Goal: Information Seeking & Learning: Learn about a topic

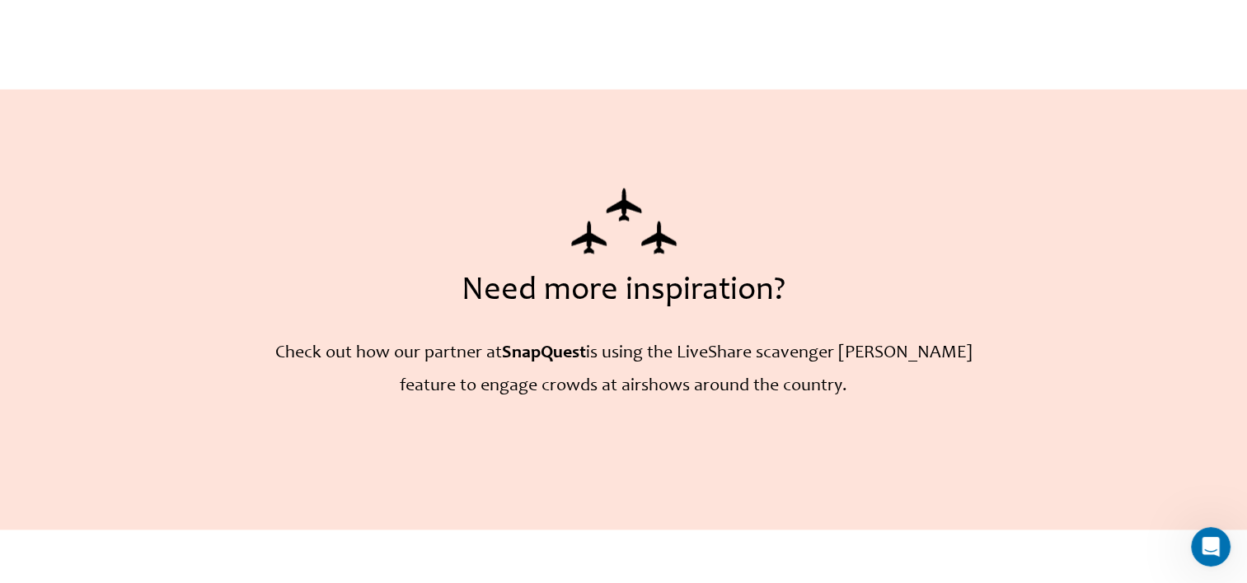
scroll to position [4106, 0]
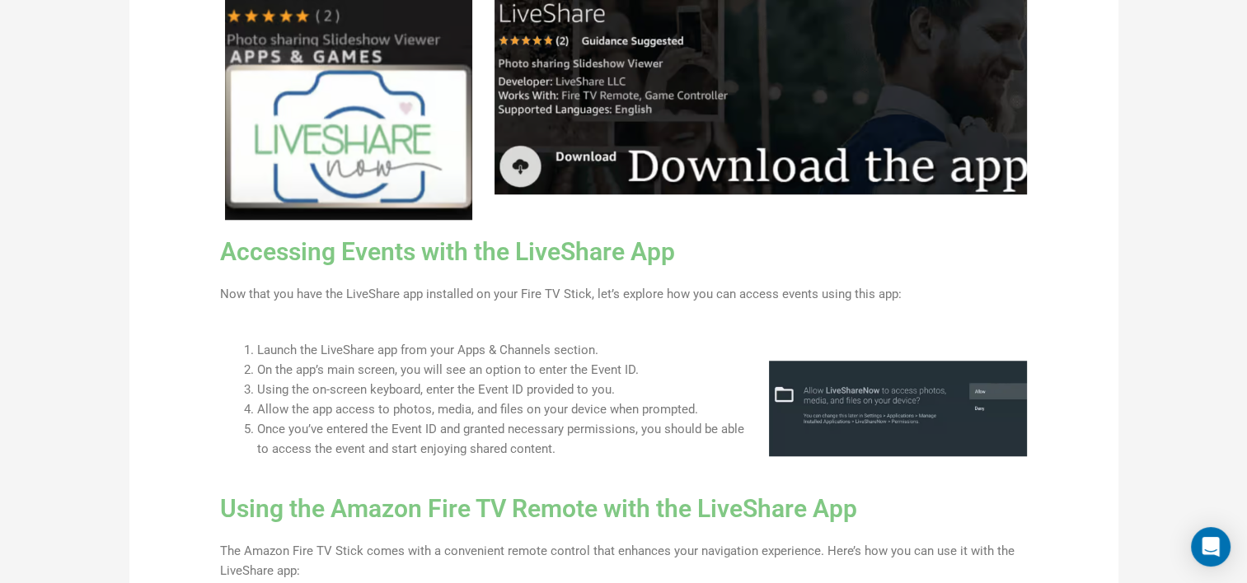
scroll to position [1401, 0]
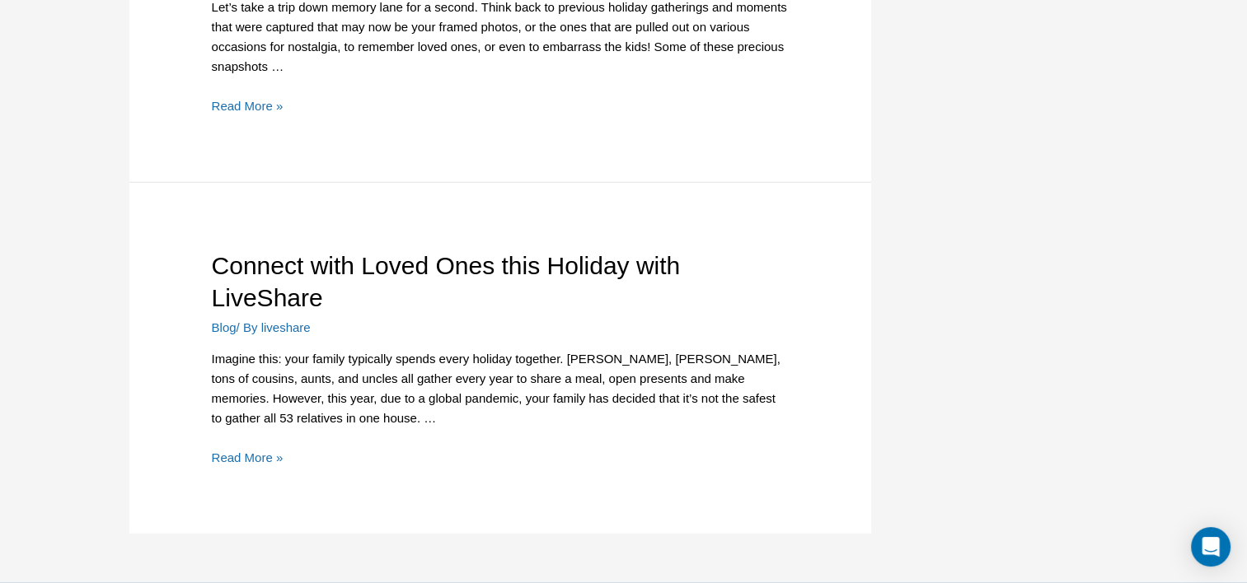
scroll to position [5014, 0]
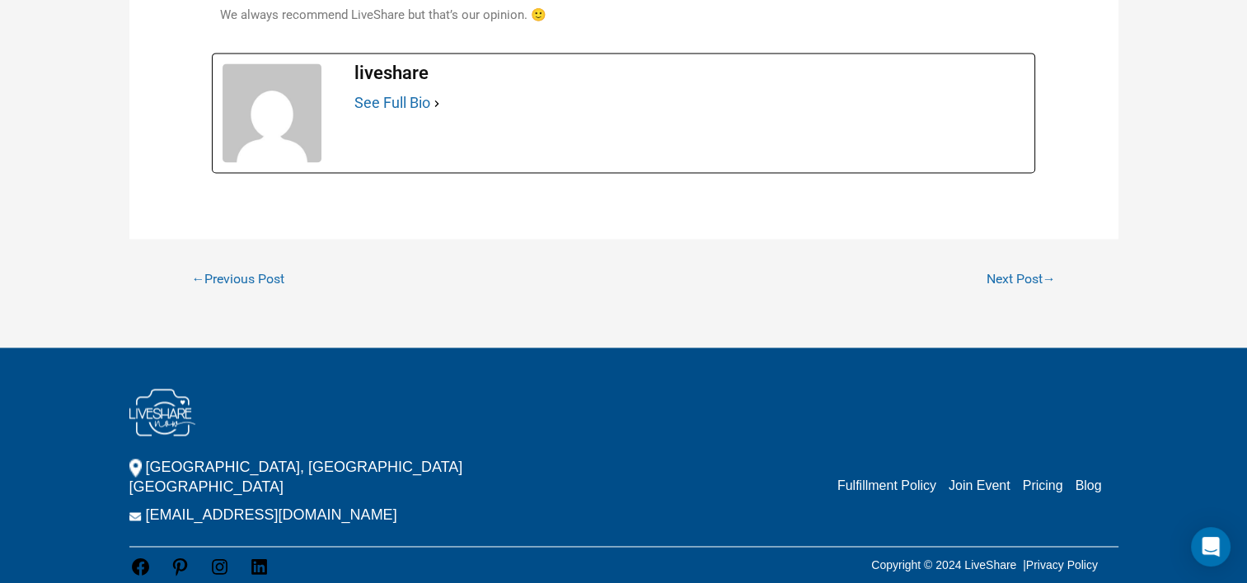
scroll to position [1959, 0]
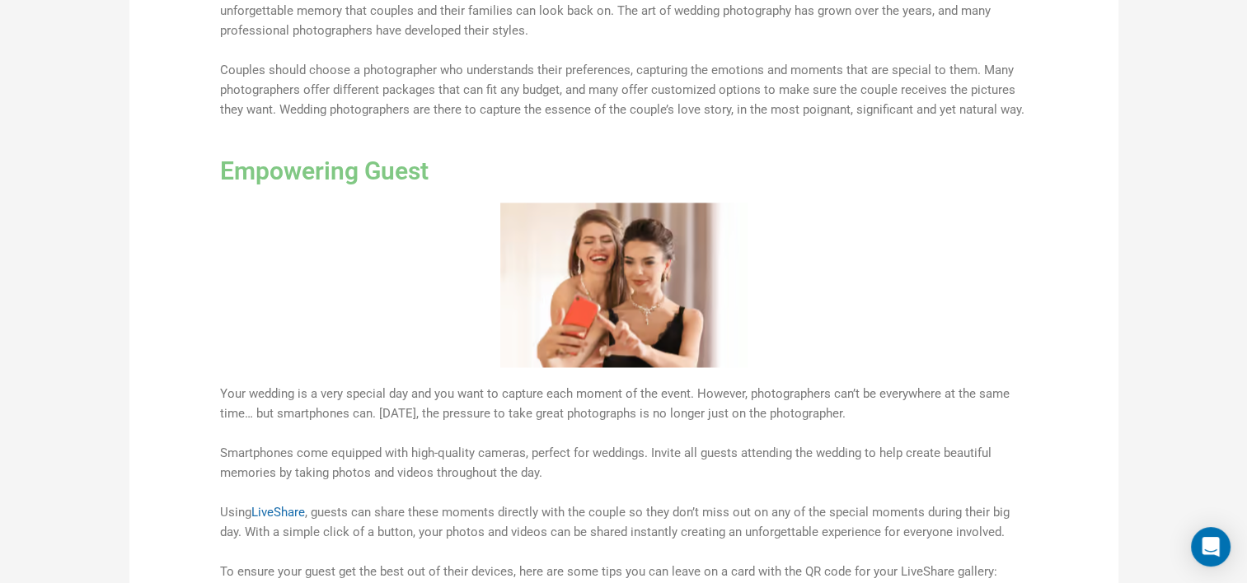
scroll to position [1664, 0]
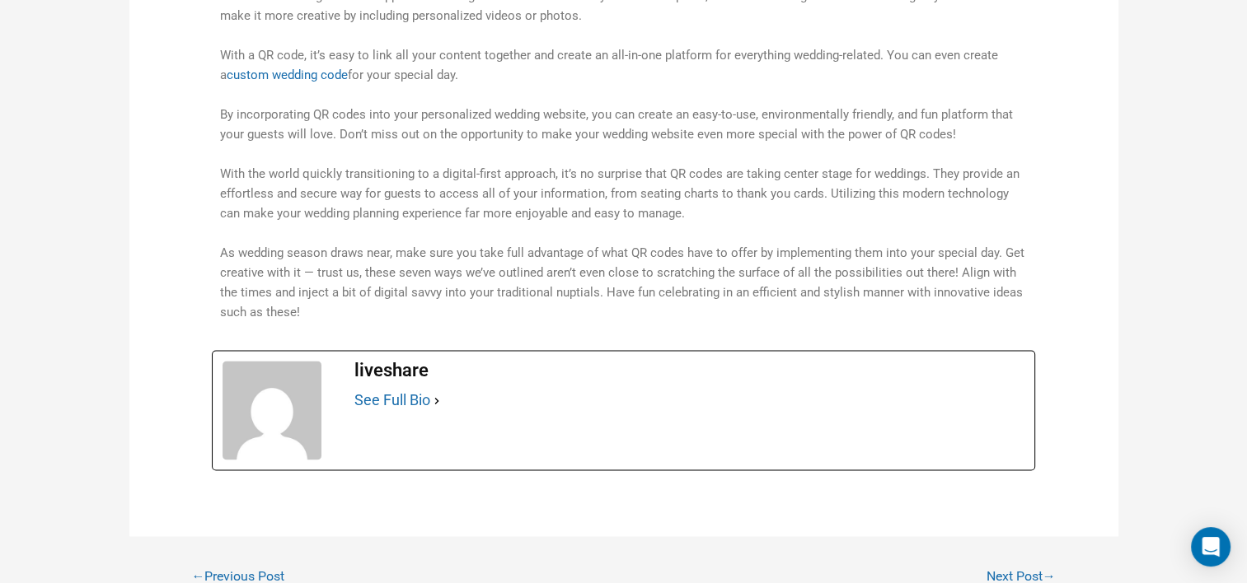
scroll to position [2687, 0]
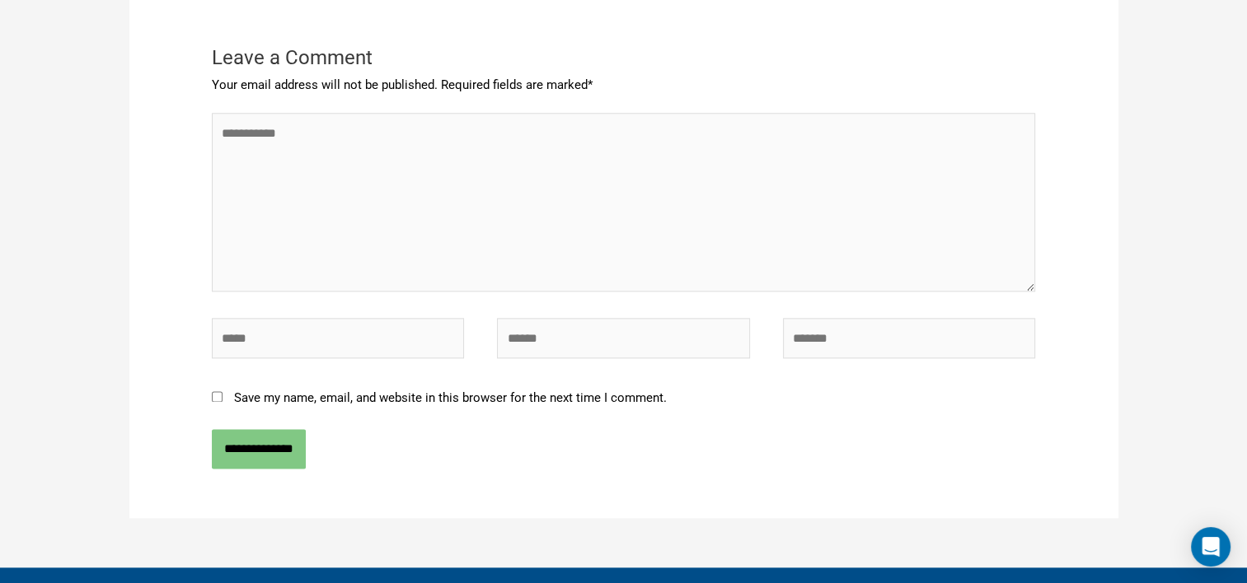
scroll to position [2208, 0]
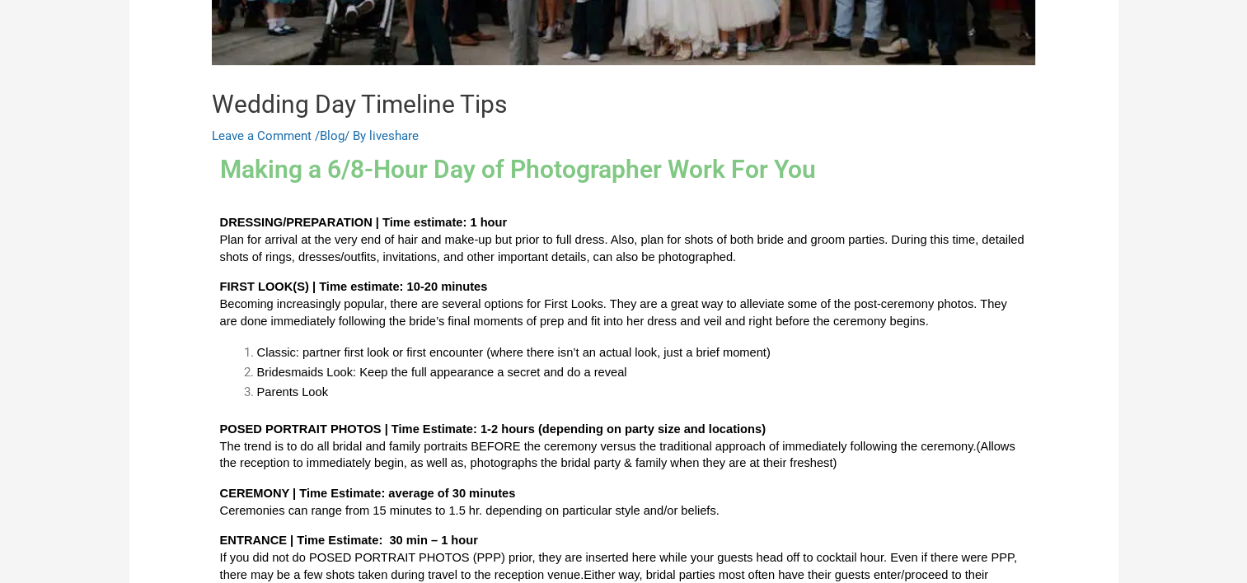
scroll to position [742, 0]
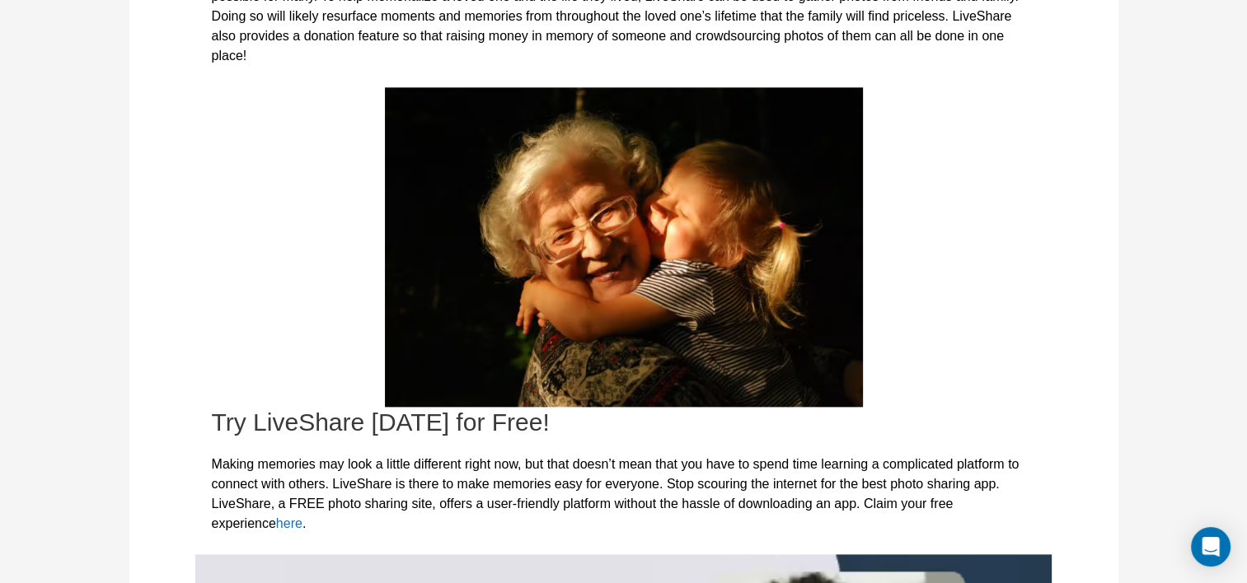
scroll to position [1896, 0]
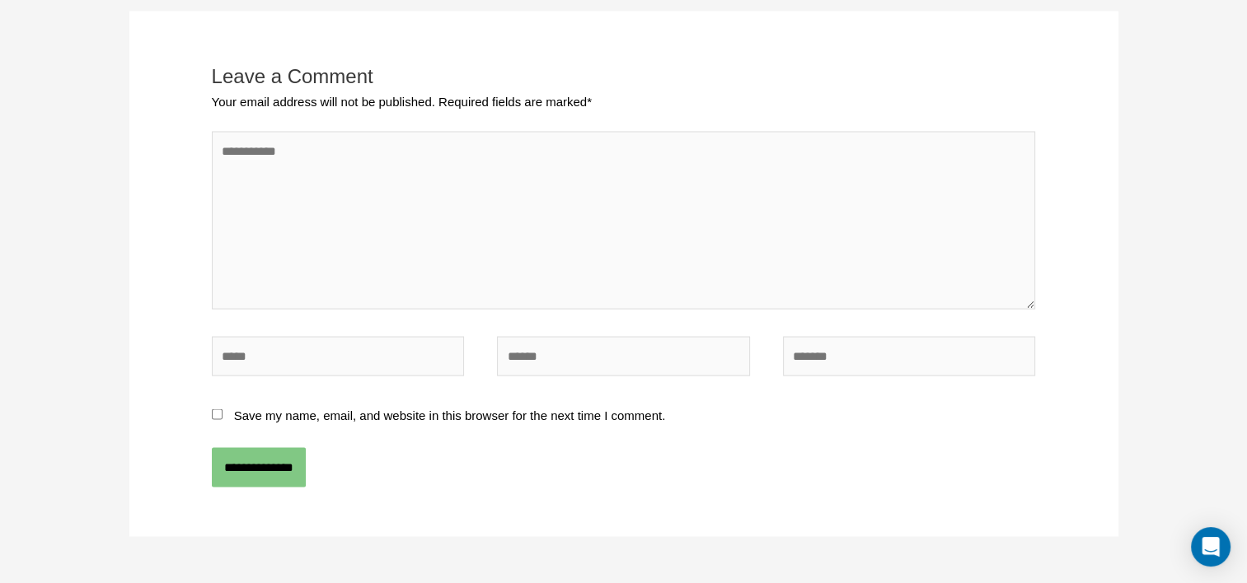
scroll to position [3262, 0]
